Goal: Task Accomplishment & Management: Manage account settings

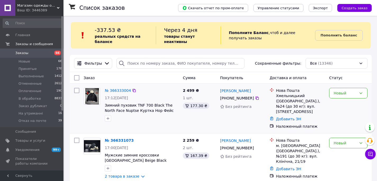
click at [218, 121] on div "Богдан Аксьоненко +380 96 823 58 55 Без рейтинга" at bounding box center [243, 108] width 50 height 45
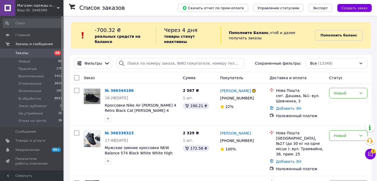
click at [342, 33] on span "Пополнить баланс" at bounding box center [338, 35] width 36 height 5
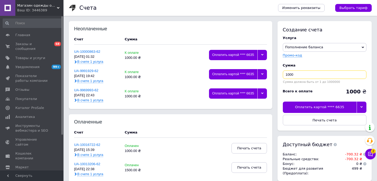
click at [304, 76] on input "1000" at bounding box center [325, 75] width 84 height 8
type input "1500"
click at [363, 109] on div at bounding box center [361, 107] width 10 height 11
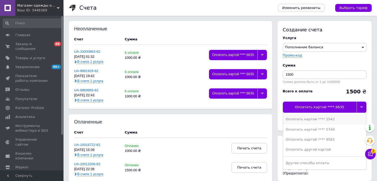
click at [325, 121] on div "Оплатить картой **** 2542" at bounding box center [325, 119] width 78 height 5
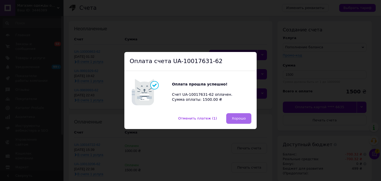
click at [240, 122] on button "Хорошо" at bounding box center [238, 118] width 25 height 11
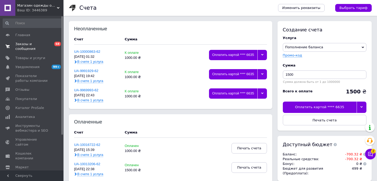
click at [26, 44] on span "Заказы и сообщения" at bounding box center [32, 47] width 34 height 10
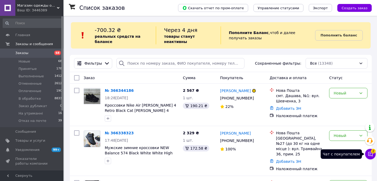
click at [372, 155] on icon at bounding box center [369, 154] width 5 height 5
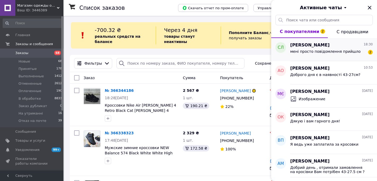
click at [331, 56] on div "мені просто повідомлення прийшло" at bounding box center [325, 52] width 70 height 7
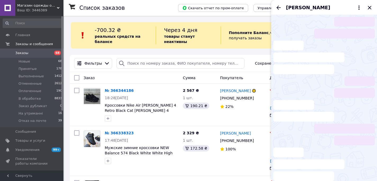
scroll to position [478, 0]
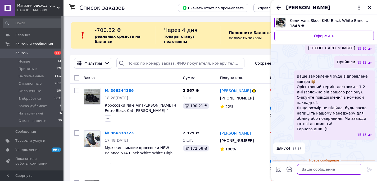
click at [308, 171] on textarea at bounding box center [329, 169] width 65 height 11
paste textarea "20451269129775"
click at [291, 169] on textarea "20451269129775" at bounding box center [324, 169] width 76 height 11
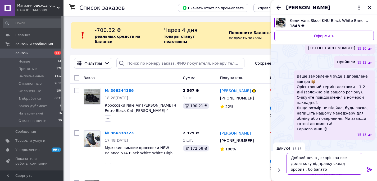
scroll to position [0, 0]
type textarea "Добрий вечір , скоріш за все додаткову відправку склад зробив , бо багато замов…"
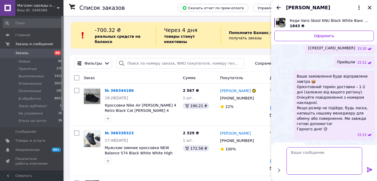
scroll to position [490, 0]
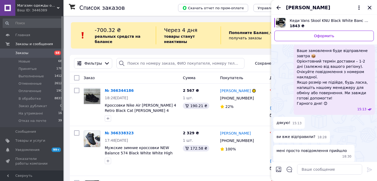
click at [369, 8] on icon "Закрыть" at bounding box center [368, 7] width 3 height 3
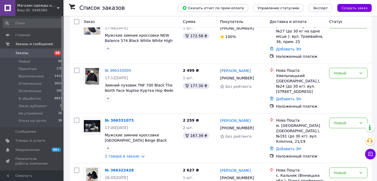
scroll to position [113, 0]
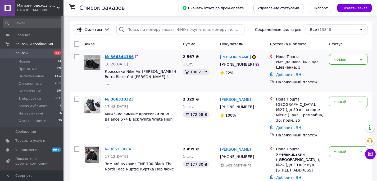
click at [119, 57] on link "№ 366344186" at bounding box center [119, 57] width 29 height 4
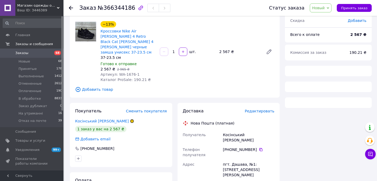
scroll to position [45, 0]
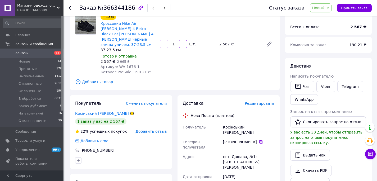
click at [259, 141] on icon at bounding box center [260, 142] width 3 height 3
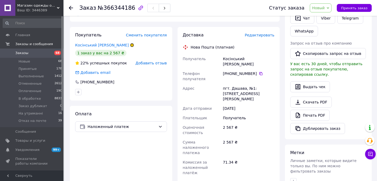
scroll to position [124, 0]
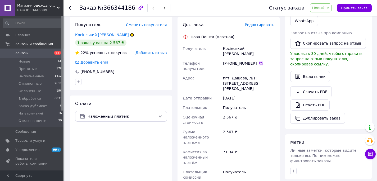
click at [260, 61] on icon at bounding box center [261, 63] width 4 height 4
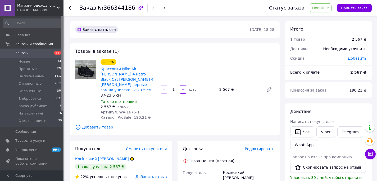
click at [29, 50] on link "Заказы 68" at bounding box center [32, 53] width 65 height 9
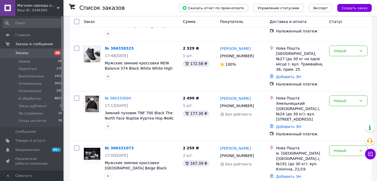
scroll to position [52, 0]
